Goal: Find specific page/section: Find specific page/section

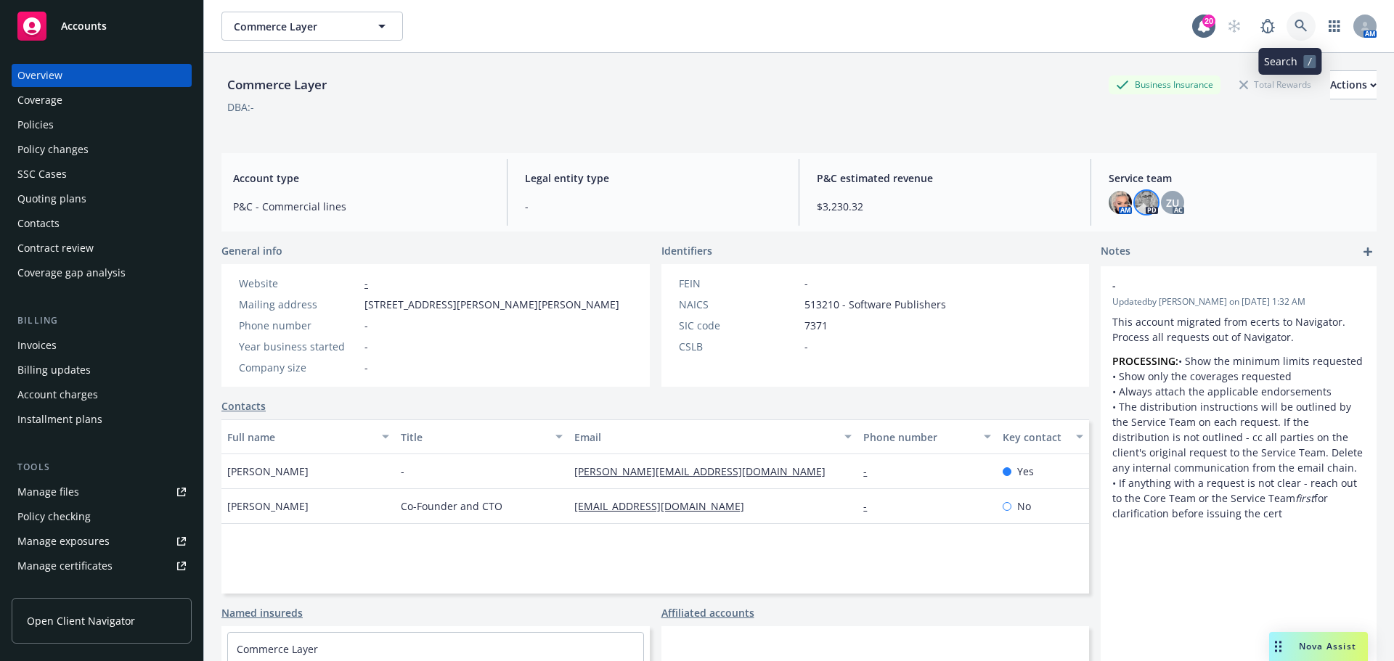
click at [1294, 32] on icon at bounding box center [1300, 26] width 13 height 13
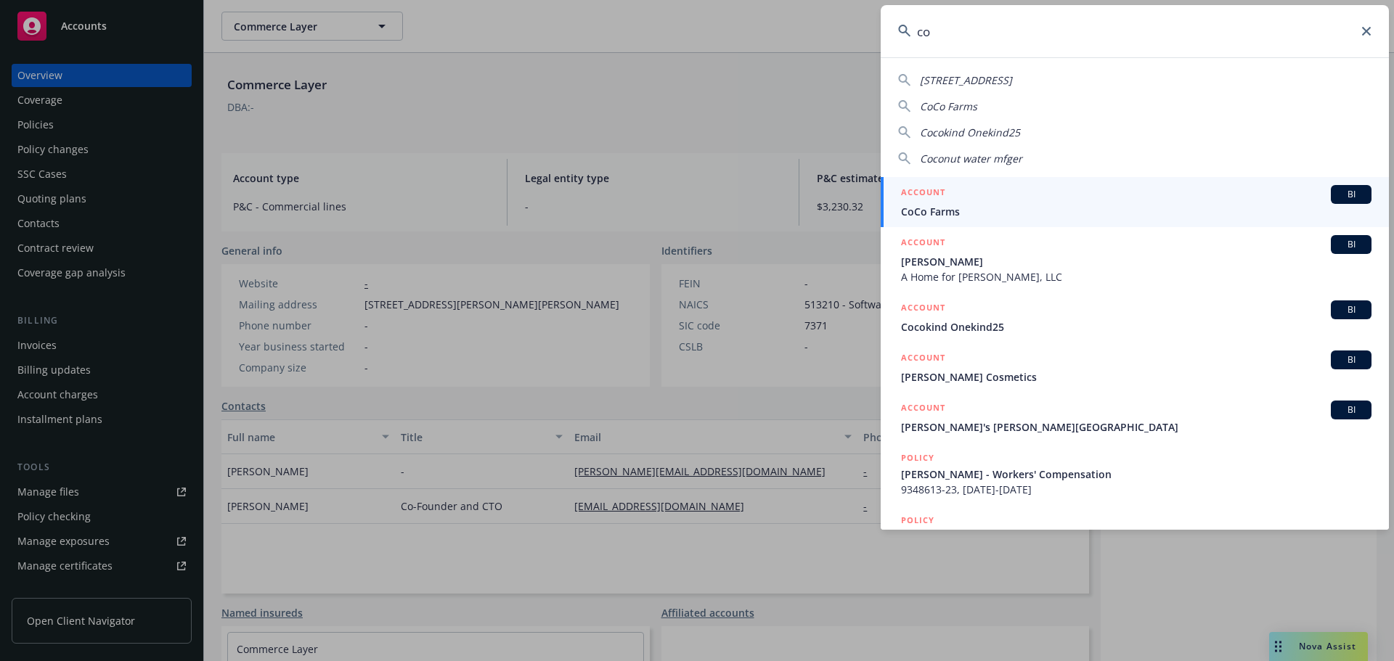
type input "c"
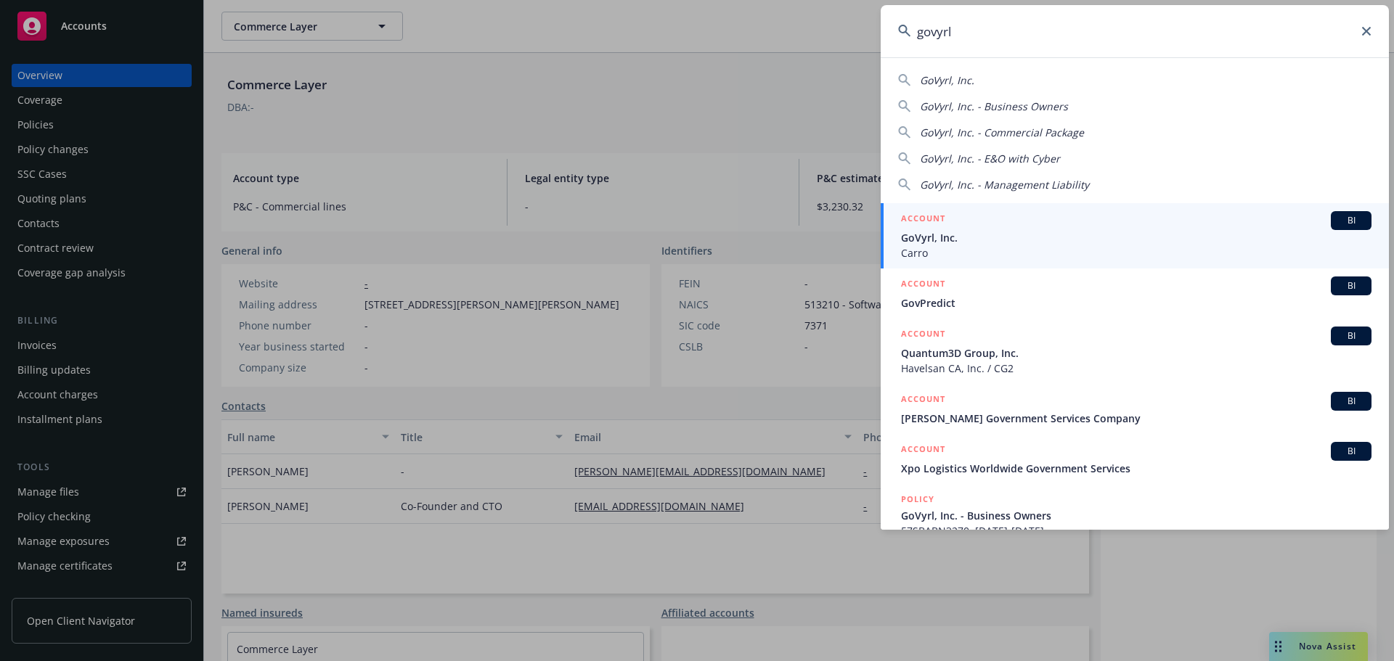
type input "govyrl"
click at [973, 233] on span "GoVyrl, Inc." at bounding box center [1136, 237] width 470 height 15
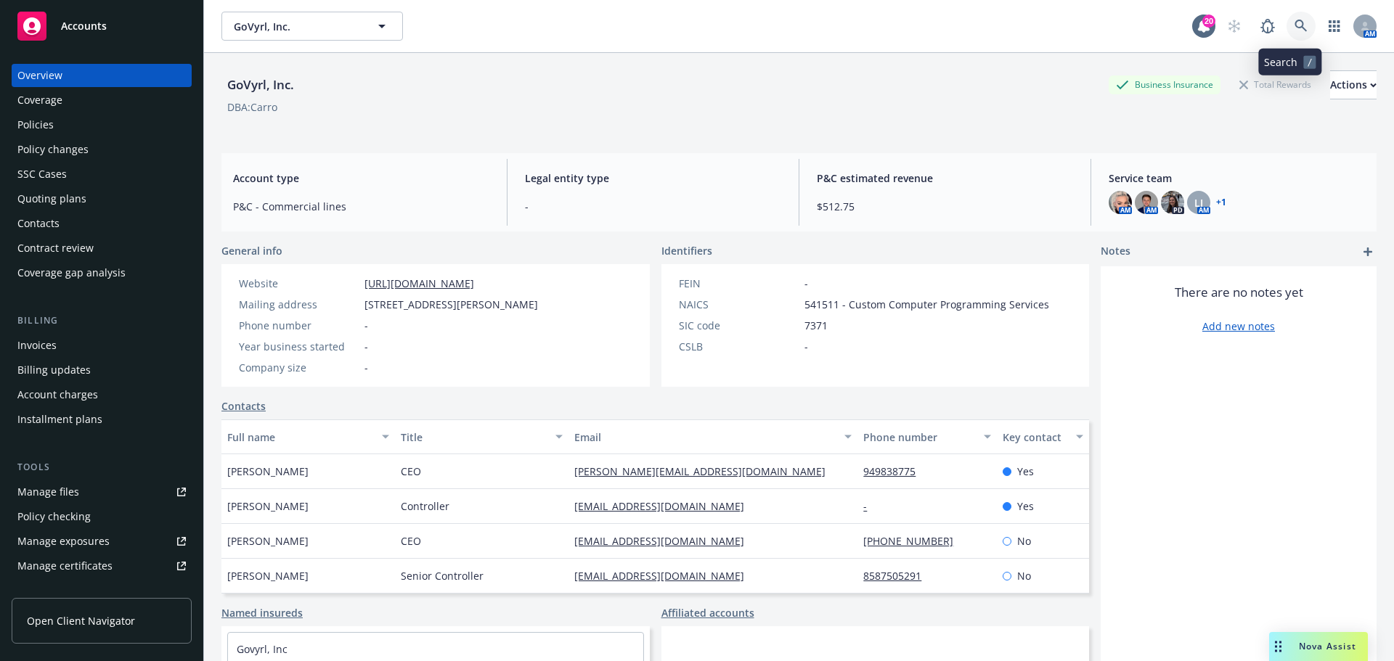
drag, startPoint x: 1290, startPoint y: 28, endPoint x: 1284, endPoint y: 3, distance: 25.4
click at [1286, 10] on div "GoVyrl, Inc. GoVyrl, Inc. 20 AM" at bounding box center [799, 26] width 1190 height 52
click at [54, 125] on div "Policies" at bounding box center [101, 124] width 168 height 23
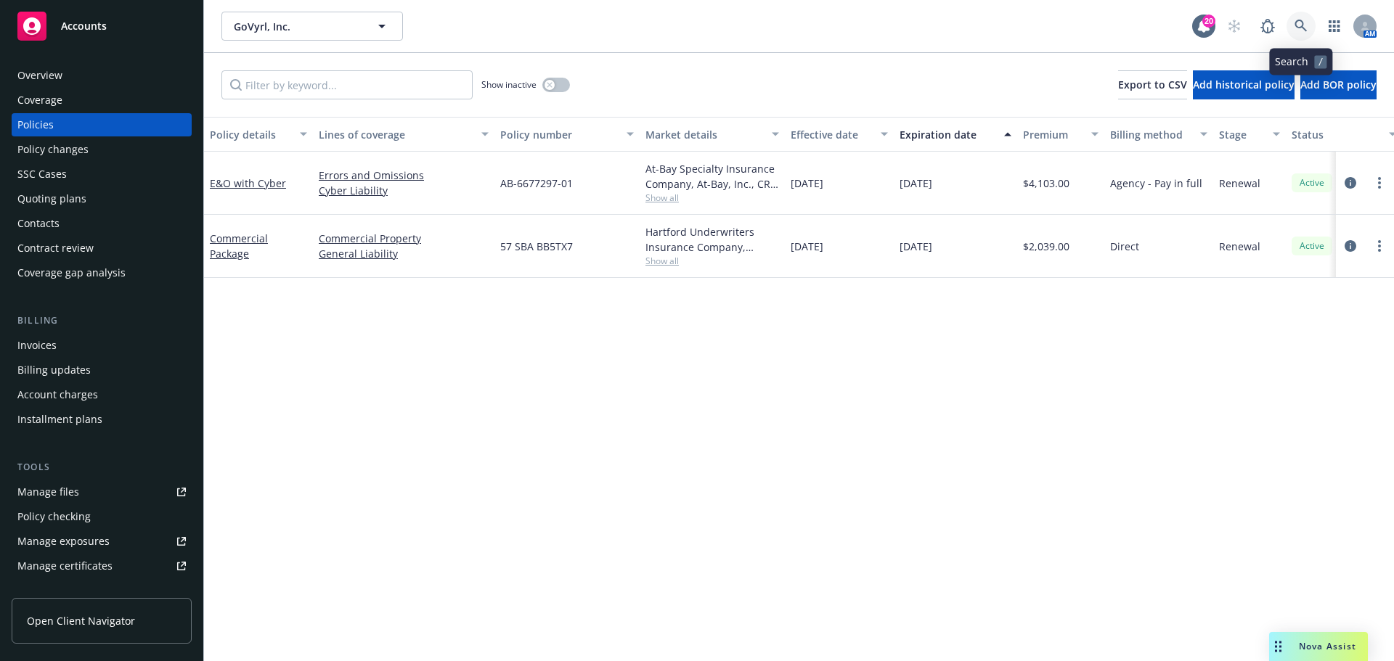
click at [1310, 25] on link at bounding box center [1300, 26] width 29 height 29
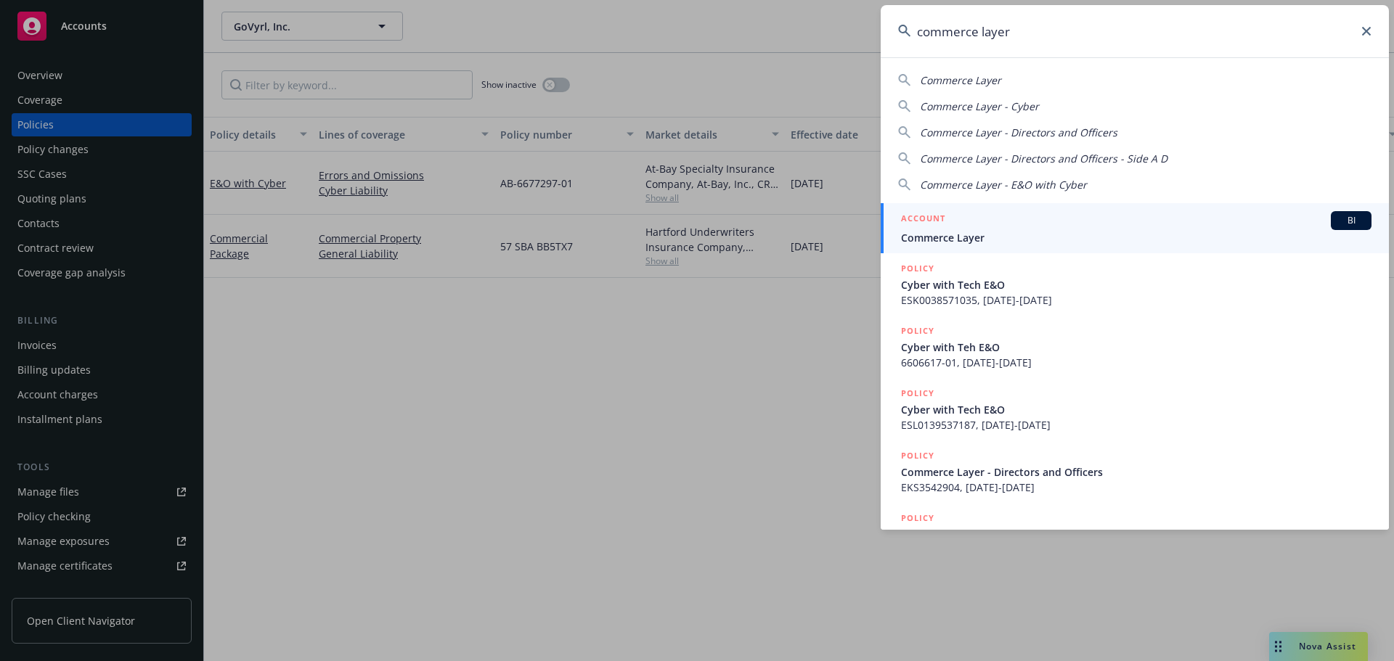
type input "commerce layer"
click at [1025, 234] on span "Commerce Layer" at bounding box center [1136, 237] width 470 height 15
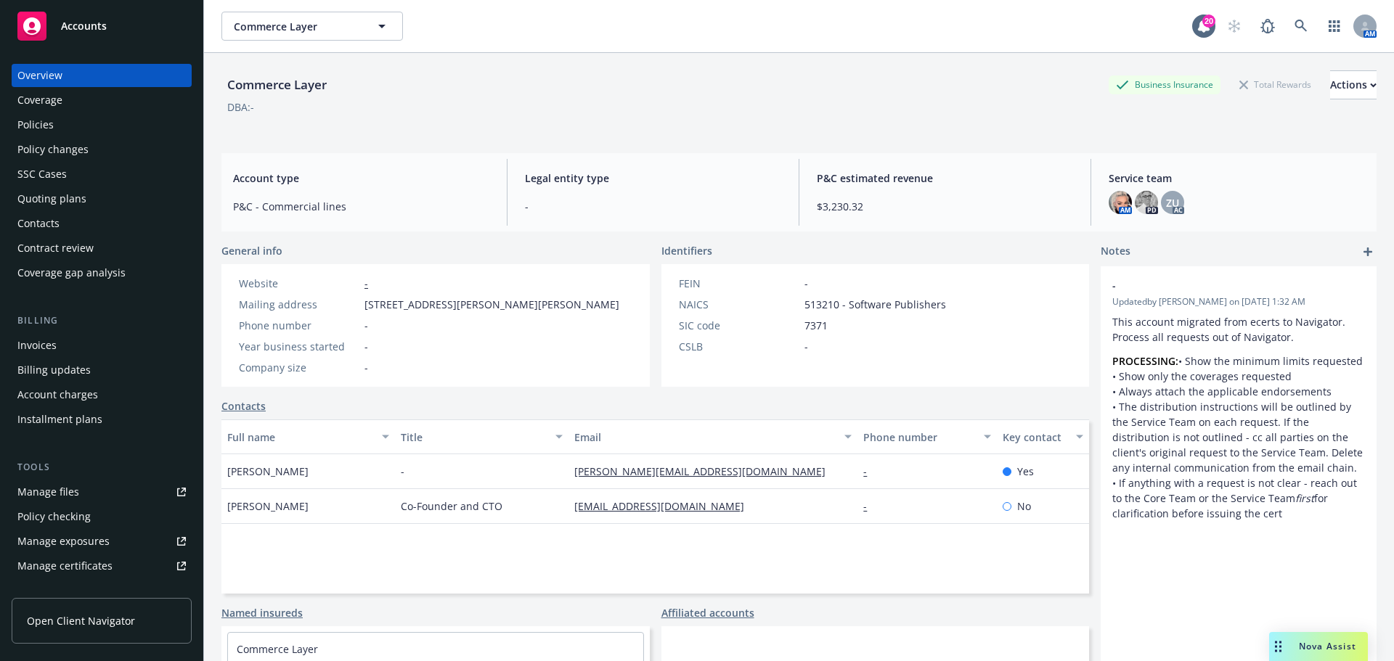
click at [99, 134] on div "Policies" at bounding box center [101, 124] width 168 height 23
